Goal: Transaction & Acquisition: Purchase product/service

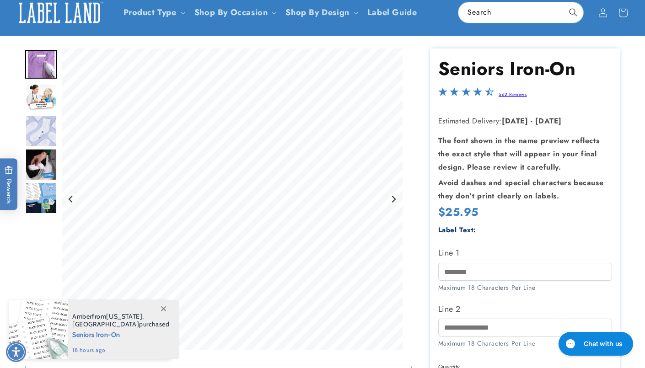
scroll to position [48, 0]
click at [43, 104] on img "Go to slide 2" at bounding box center [41, 98] width 32 height 28
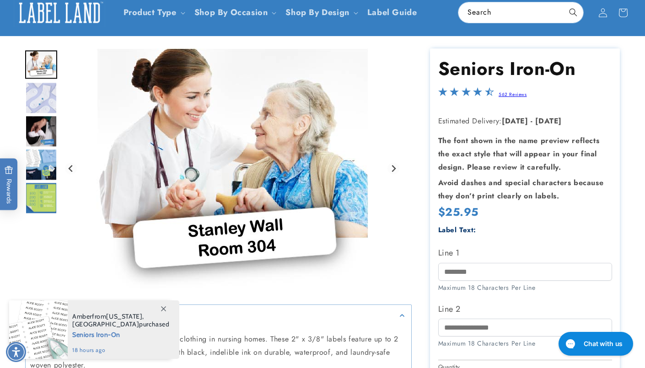
click at [41, 110] on img "Go to slide 3" at bounding box center [41, 98] width 32 height 32
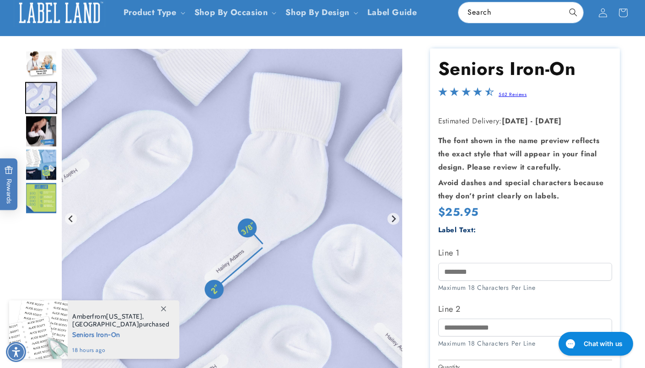
click at [39, 197] on img "Go to slide 6" at bounding box center [41, 198] width 32 height 32
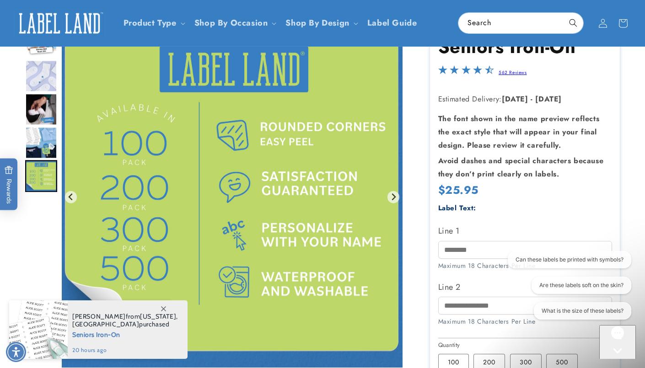
scroll to position [72, 0]
